Goal: Task Accomplishment & Management: Manage account settings

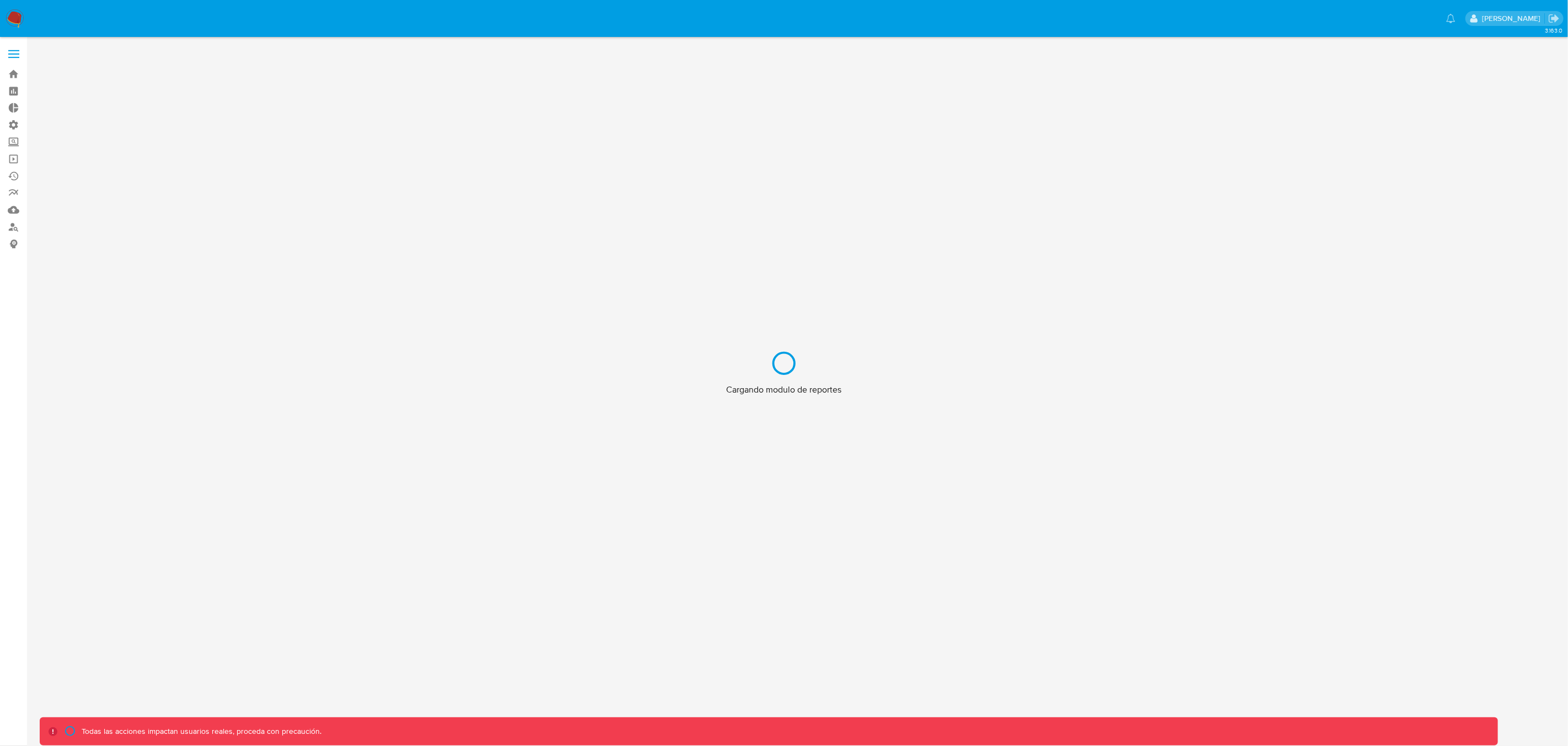
click at [1505, 21] on div "Cargando modulo de reportes" at bounding box center [784, 373] width 1568 height 746
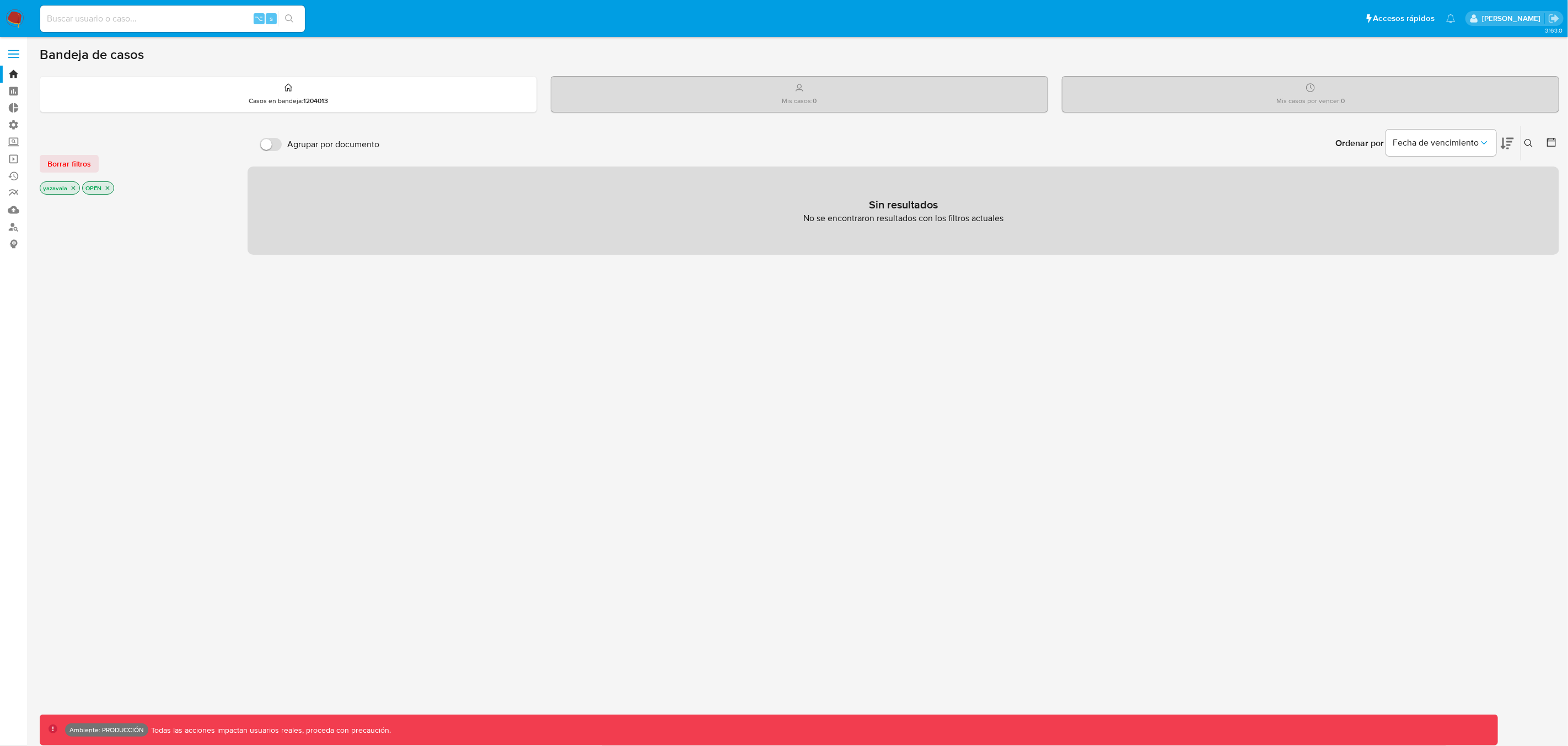
click at [1496, 21] on p "[PERSON_NAME]" at bounding box center [1513, 18] width 62 height 11
click at [119, 27] on div "⌥ s" at bounding box center [172, 19] width 264 height 27
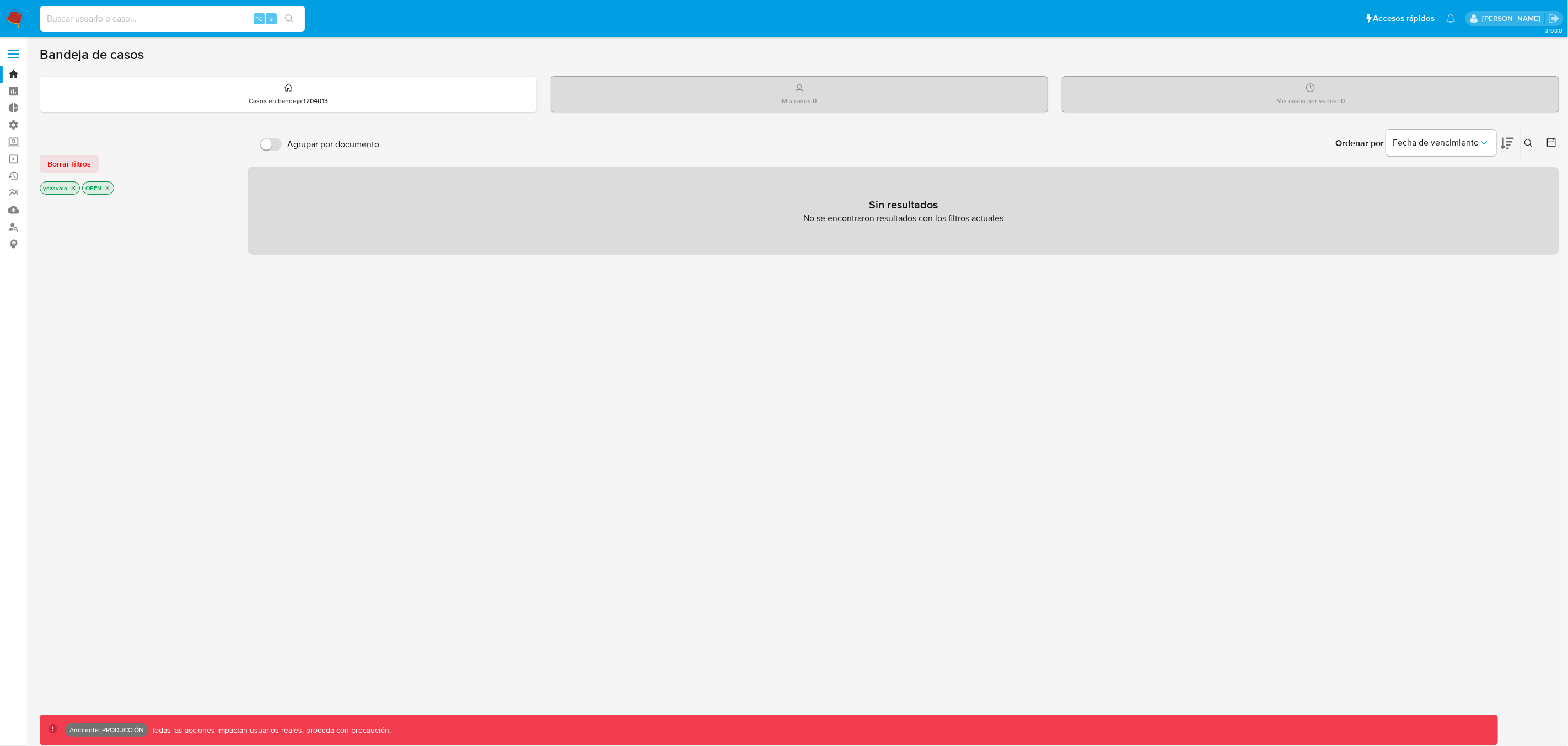
click at [119, 20] on input at bounding box center [172, 19] width 264 height 15
type input "y"
click at [15, 57] on span at bounding box center [13, 58] width 11 height 2
click at [0, 0] on input "checkbox" at bounding box center [0, 0] width 0 height 0
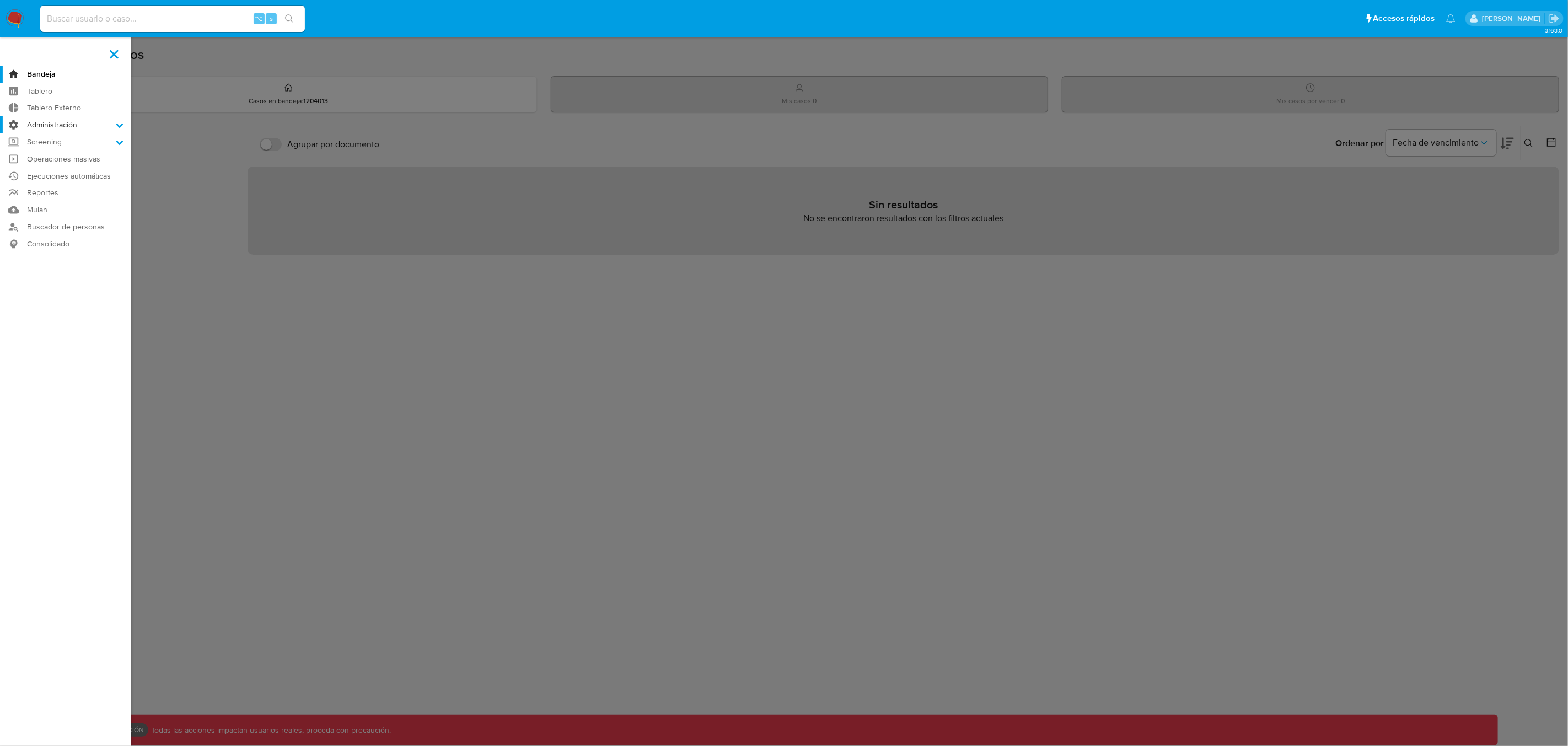
click at [47, 127] on label "Administración" at bounding box center [66, 124] width 132 height 17
click at [0, 0] on input "Administración" at bounding box center [0, 0] width 0 height 0
click at [48, 169] on link "Usuarios" at bounding box center [66, 168] width 132 height 14
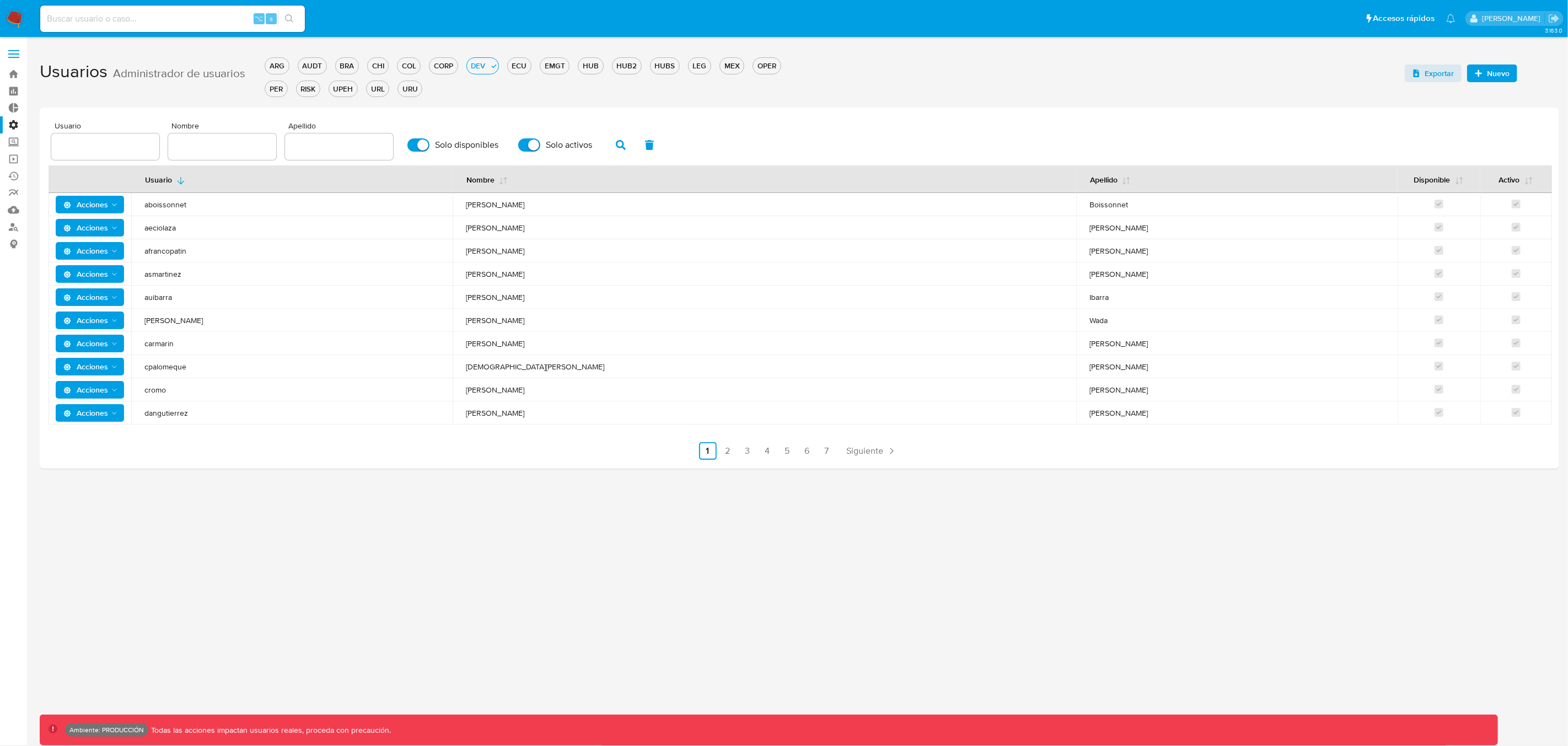
click at [110, 155] on div at bounding box center [105, 146] width 108 height 27
click at [107, 150] on input "text" at bounding box center [105, 146] width 108 height 15
type input "yazavala"
click at [616, 143] on icon "button" at bounding box center [621, 145] width 10 height 10
